Goal: Find contact information: Find contact information

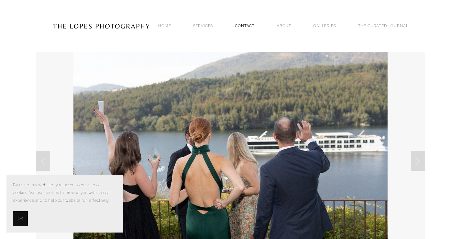
click at [244, 27] on link "Contact" at bounding box center [245, 25] width 20 height 9
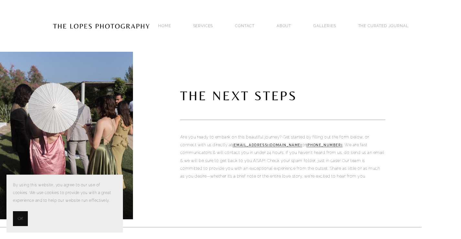
click at [250, 30] on div "Home SERVICES PHOTOGRAPHY PHOTOGRAPHY Contact ABOUT GALLERIES THE CURATED JOURN…" at bounding box center [283, 25] width 272 height 9
click at [291, 21] on link "ABOUT" at bounding box center [284, 25] width 15 height 9
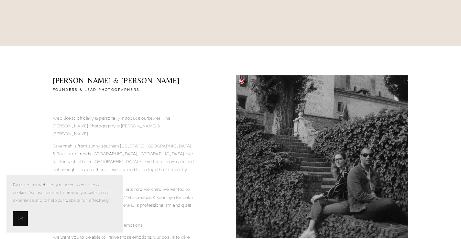
scroll to position [178, 0]
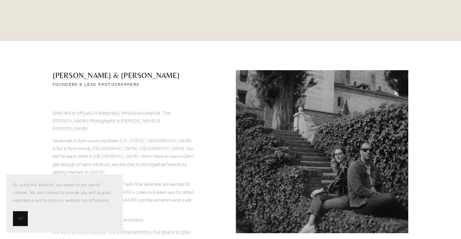
click at [56, 73] on h2 "[PERSON_NAME] & [PERSON_NAME]" at bounding box center [124, 75] width 142 height 11
copy h2 "RUI"
click at [110, 76] on h2 "[PERSON_NAME] & [PERSON_NAME]" at bounding box center [124, 75] width 142 height 11
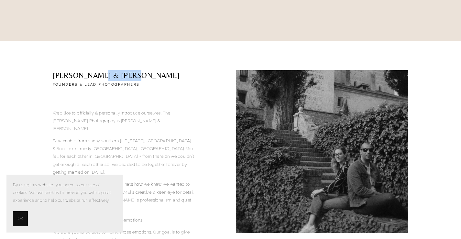
copy h2 "SAVANNAH"
click at [75, 74] on h2 "[PERSON_NAME] & [PERSON_NAME]" at bounding box center [124, 75] width 142 height 11
copy h2 "[PERSON_NAME]"
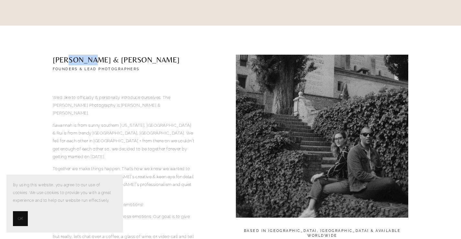
scroll to position [202, 0]
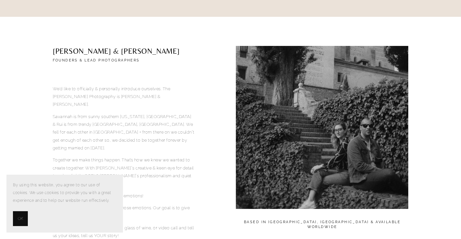
click at [53, 47] on h2 "[PERSON_NAME] & [PERSON_NAME]" at bounding box center [124, 51] width 142 height 11
copy h2 "RUI"
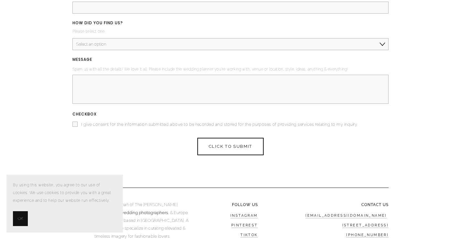
scroll to position [2906, 0]
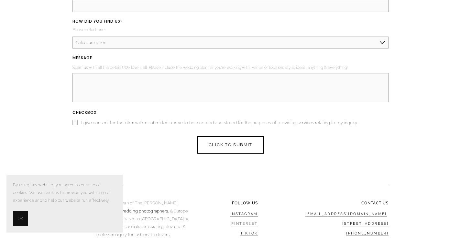
click at [242, 222] on link "Pinterest" at bounding box center [244, 224] width 27 height 5
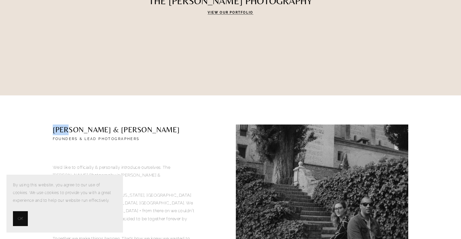
scroll to position [186, 0]
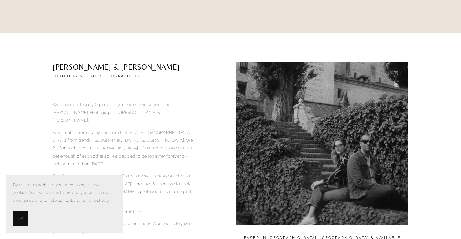
click at [118, 66] on h2 "[PERSON_NAME] & [PERSON_NAME]" at bounding box center [124, 67] width 142 height 11
copy h2 "SAVANNAH"
